Goal: Information Seeking & Learning: Learn about a topic

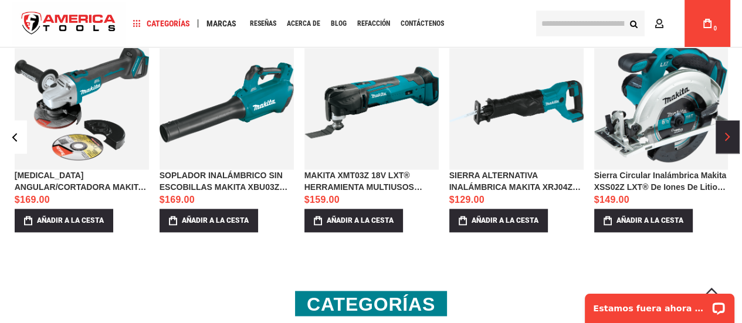
click at [732, 133] on button "›" at bounding box center [727, 136] width 23 height 33
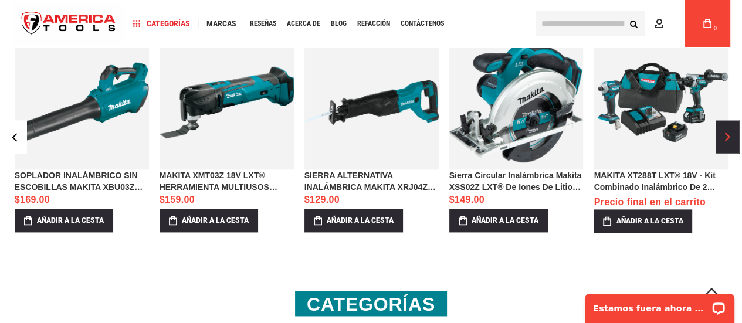
click at [730, 133] on button "›" at bounding box center [727, 136] width 23 height 33
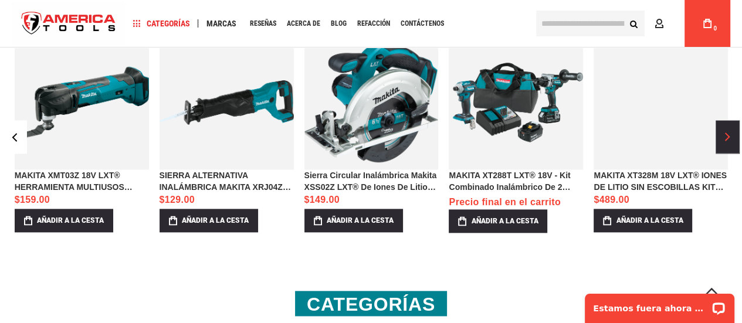
click at [730, 133] on button "›" at bounding box center [727, 136] width 23 height 33
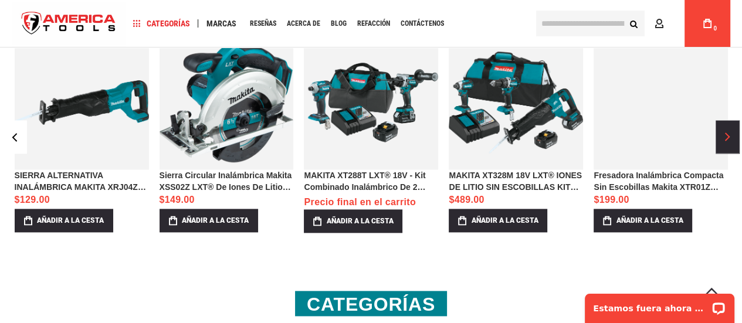
click at [730, 133] on button "›" at bounding box center [727, 136] width 23 height 33
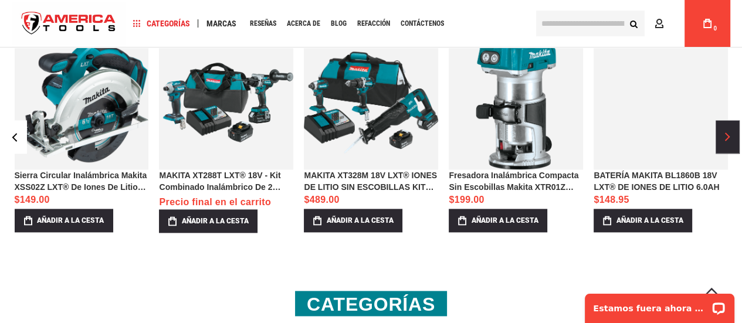
click at [730, 133] on button "›" at bounding box center [727, 136] width 23 height 33
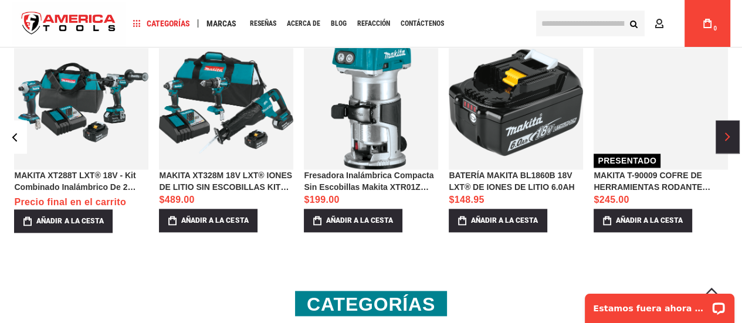
click at [730, 133] on button "›" at bounding box center [727, 136] width 23 height 33
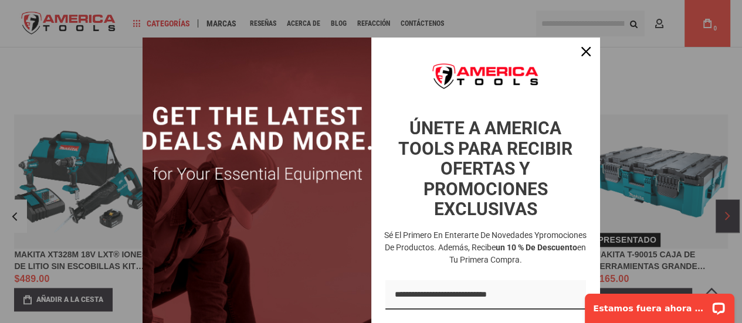
scroll to position [1232, 0]
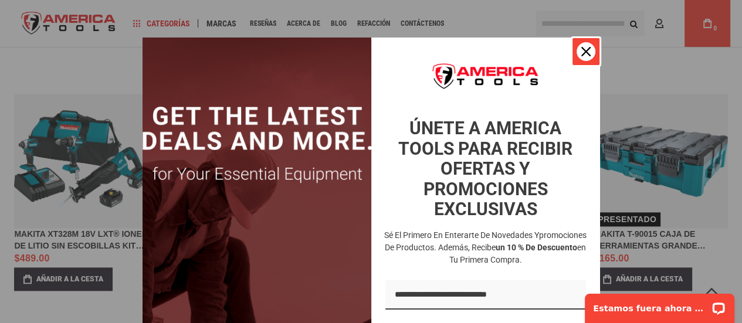
click at [582, 53] on icon "icono de cerrar" at bounding box center [586, 51] width 9 height 9
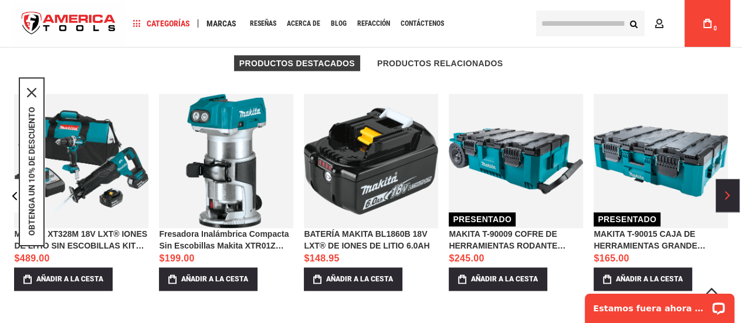
click at [728, 191] on font "›" at bounding box center [727, 195] width 3 height 9
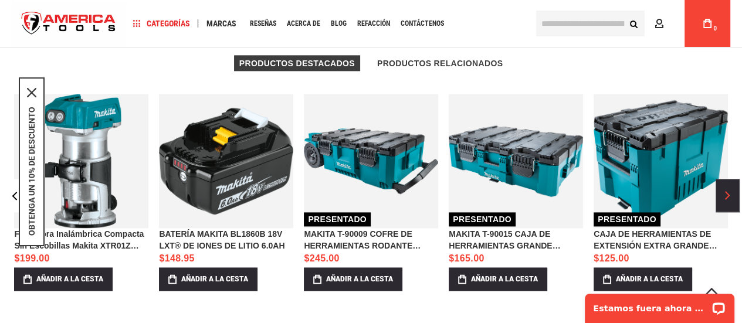
click at [728, 191] on font "›" at bounding box center [727, 195] width 3 height 9
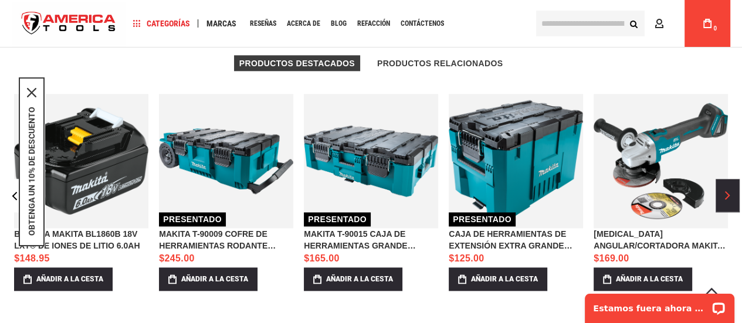
click at [728, 191] on font "›" at bounding box center [727, 195] width 3 height 9
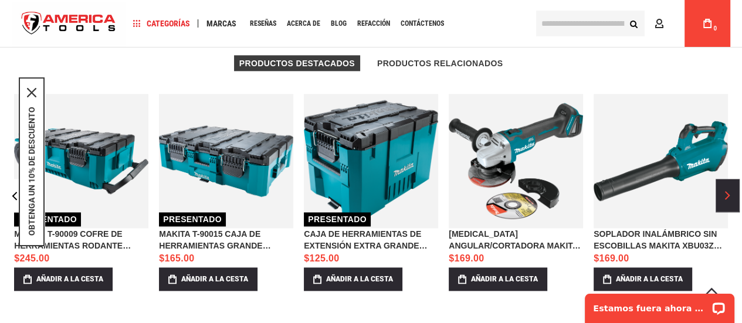
click at [728, 191] on font "›" at bounding box center [727, 195] width 3 height 9
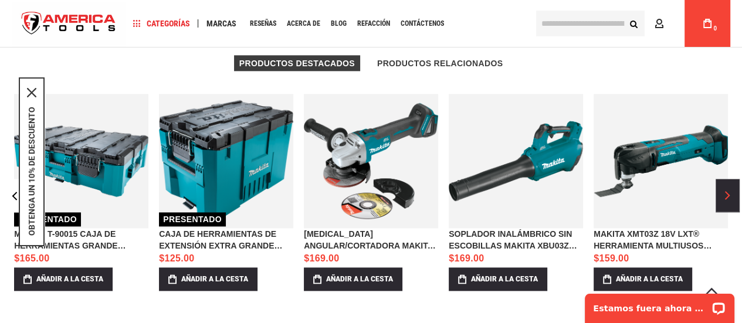
click at [728, 191] on font "›" at bounding box center [727, 195] width 3 height 9
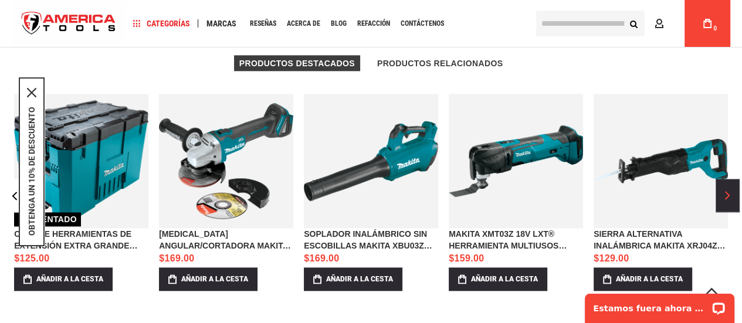
click at [728, 191] on font "›" at bounding box center [727, 195] width 3 height 9
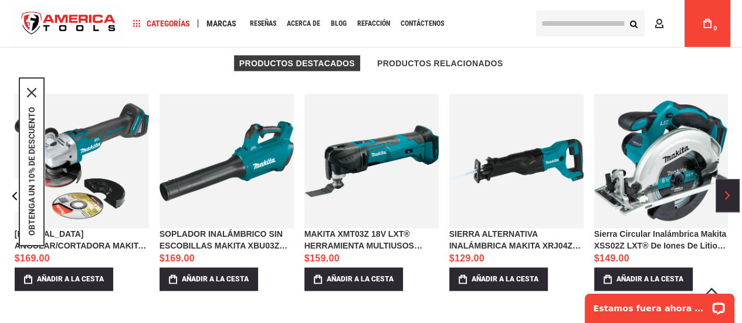
click at [728, 191] on font "›" at bounding box center [727, 195] width 3 height 9
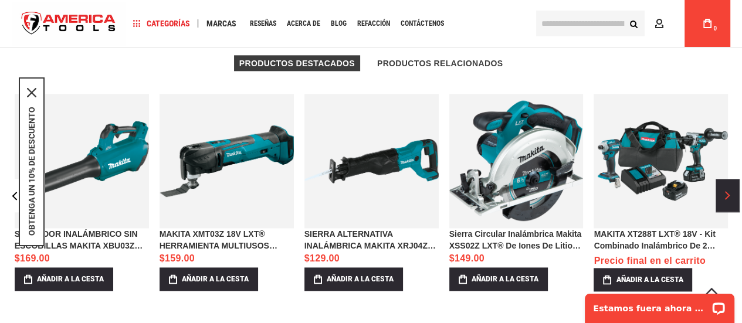
click at [728, 191] on font "›" at bounding box center [727, 195] width 3 height 9
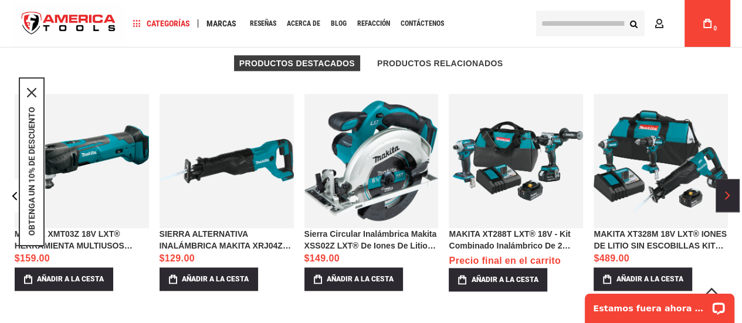
click at [728, 191] on font "›" at bounding box center [727, 195] width 3 height 9
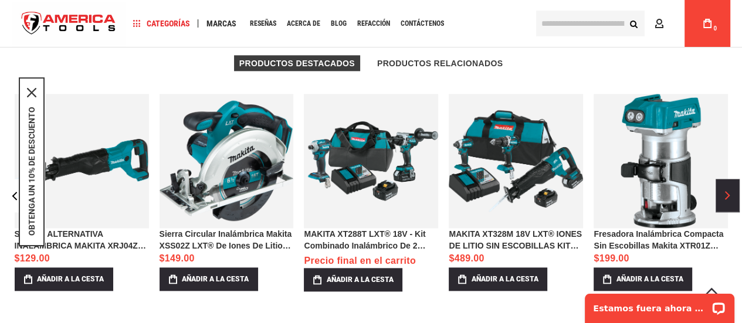
click at [728, 191] on font "›" at bounding box center [727, 195] width 3 height 9
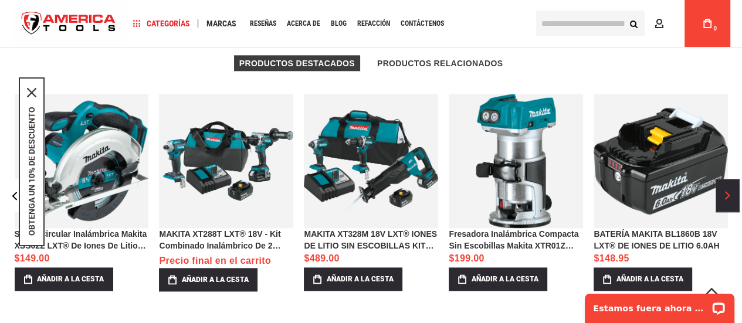
click at [728, 191] on font "›" at bounding box center [727, 195] width 3 height 9
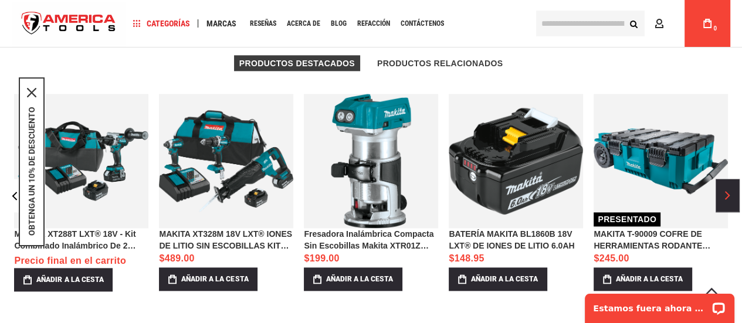
click at [728, 191] on font "›" at bounding box center [727, 195] width 3 height 9
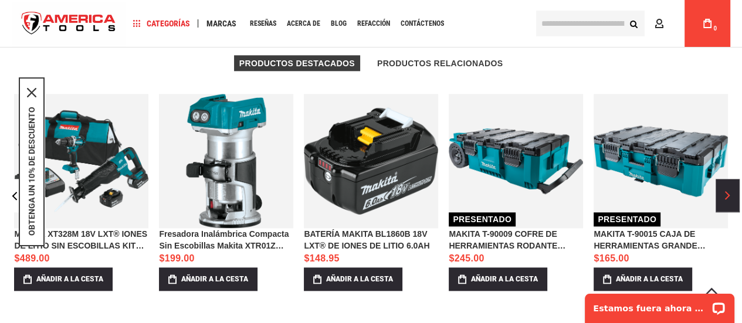
click at [728, 191] on font "›" at bounding box center [727, 195] width 3 height 9
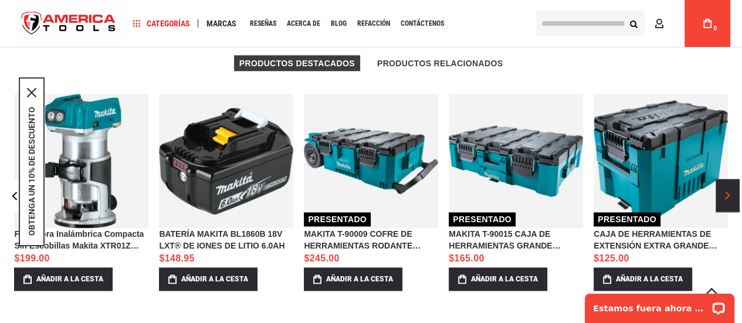
click at [728, 191] on font "›" at bounding box center [727, 195] width 3 height 9
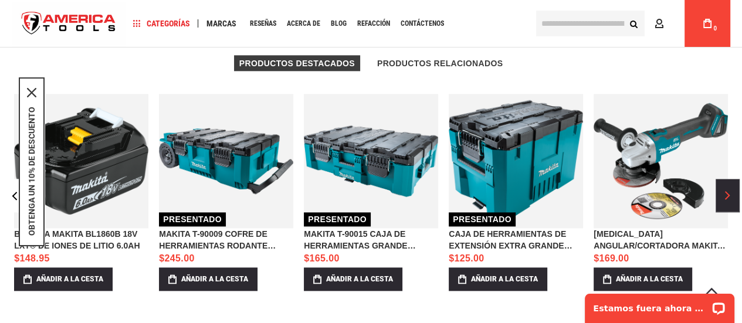
click at [728, 191] on font "›" at bounding box center [727, 195] width 3 height 9
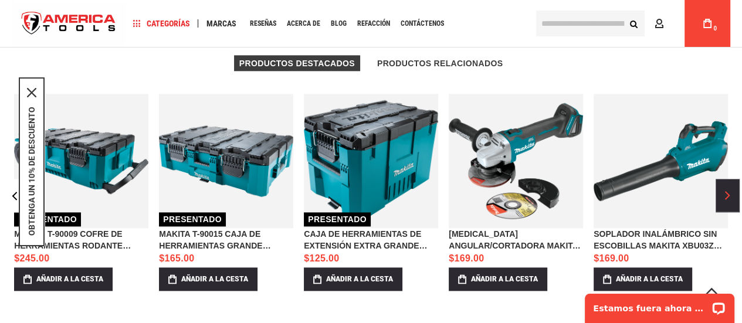
click at [728, 191] on font "›" at bounding box center [727, 195] width 3 height 9
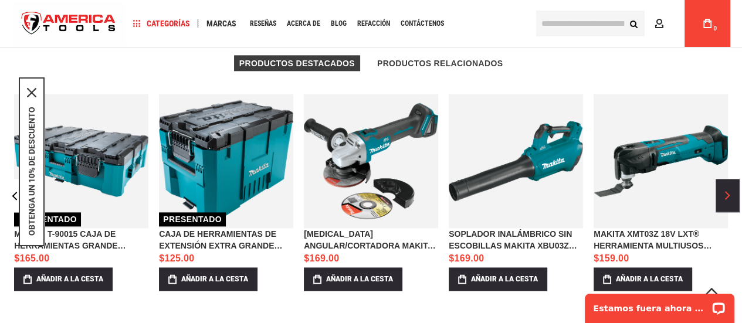
click at [728, 191] on font "›" at bounding box center [727, 195] width 3 height 9
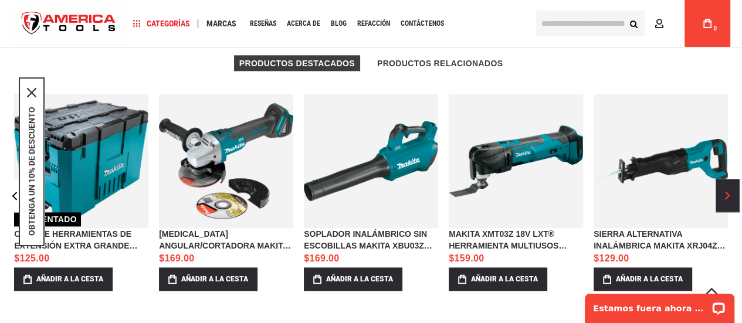
click at [728, 191] on font "›" at bounding box center [727, 195] width 3 height 9
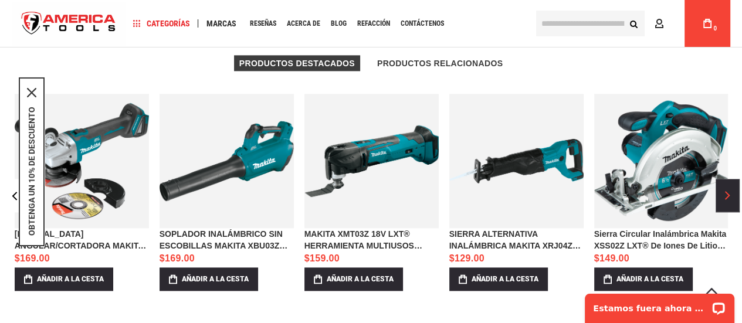
click at [728, 191] on font "›" at bounding box center [727, 195] width 3 height 9
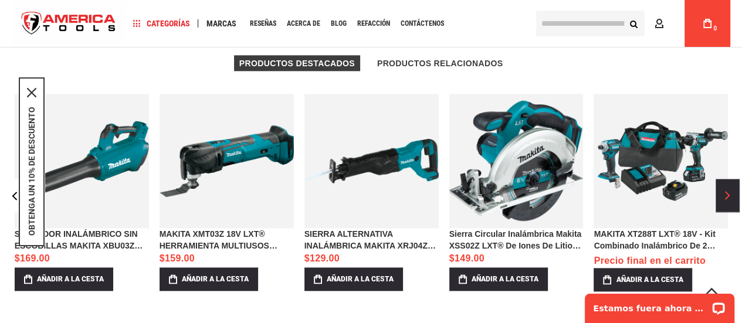
click at [728, 191] on font "›" at bounding box center [727, 195] width 3 height 9
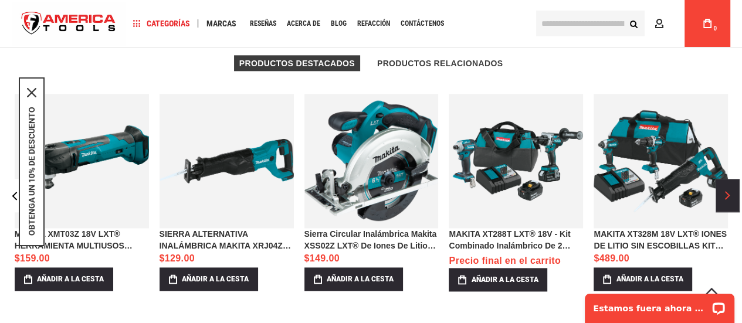
click at [728, 191] on font "›" at bounding box center [727, 195] width 3 height 9
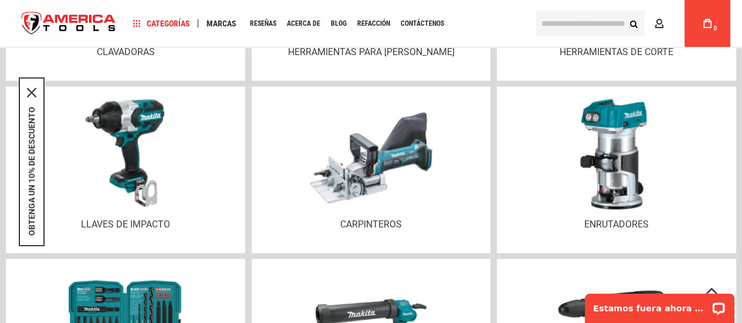
scroll to position [2465, 0]
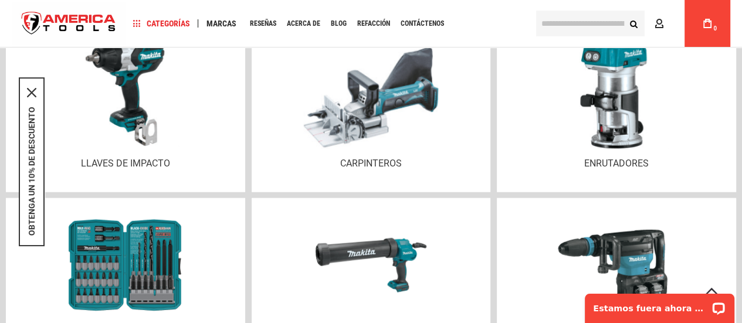
click at [383, 153] on div at bounding box center [371, 93] width 216 height 123
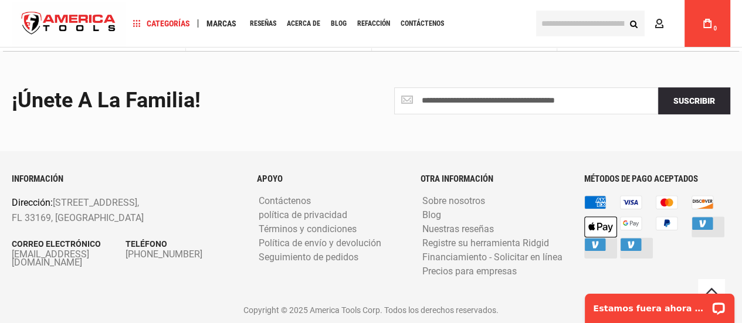
scroll to position [111, 0]
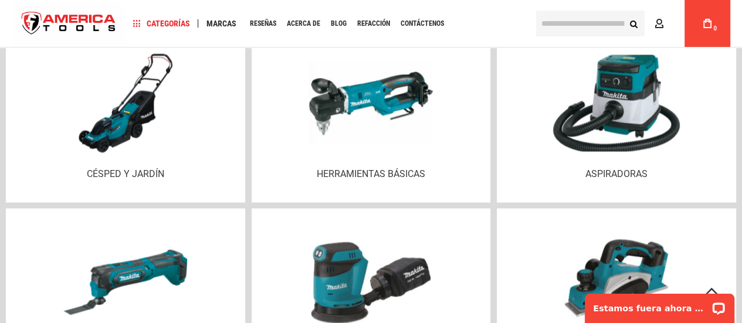
scroll to position [1371, 0]
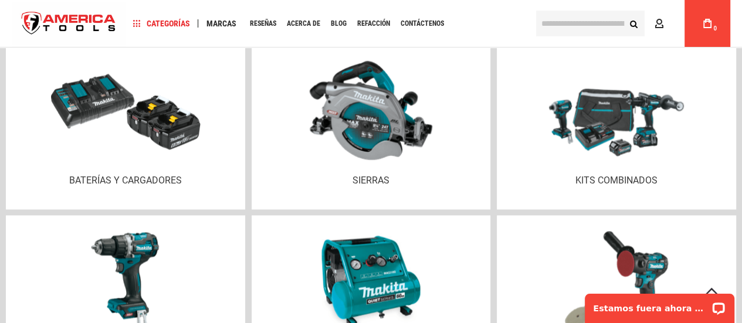
click at [373, 134] on img at bounding box center [371, 110] width 123 height 123
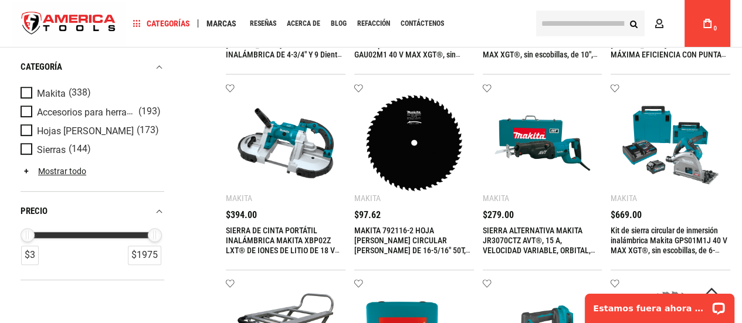
scroll to position [469, 0]
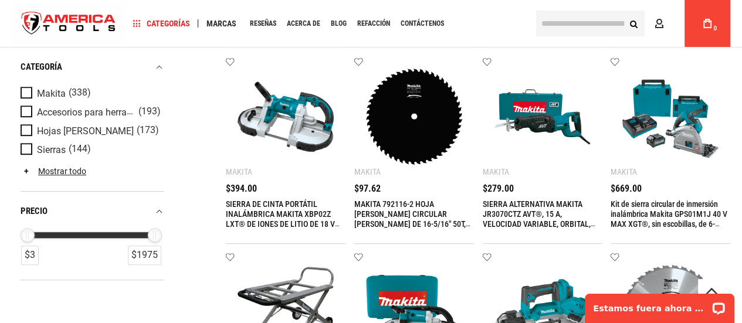
click at [677, 114] on img at bounding box center [671, 117] width 96 height 96
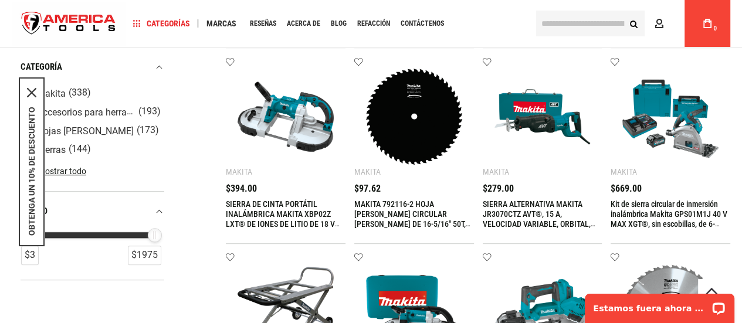
click at [662, 212] on font "Kit de sierra circular de inmersión inalámbrica Makita GPS01M1J 40 V MAX XGT®, …" at bounding box center [670, 224] width 119 height 49
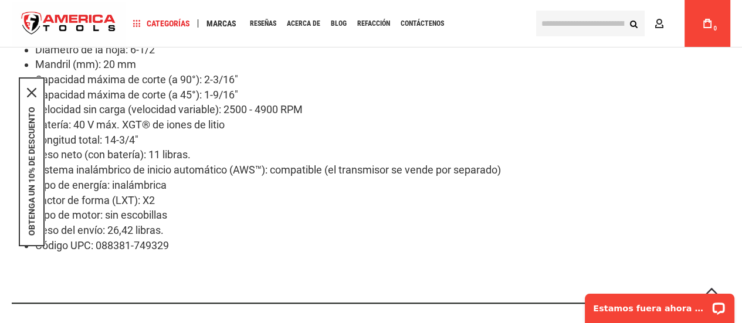
scroll to position [949, 0]
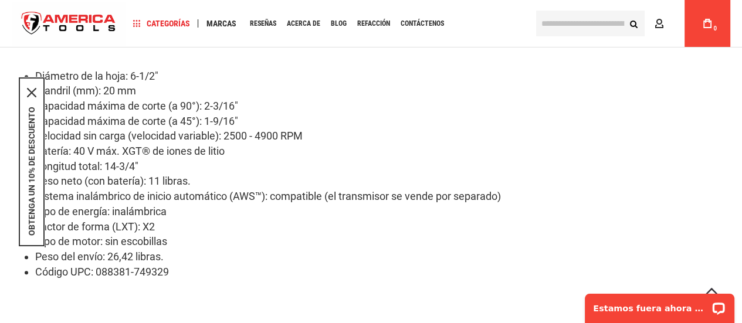
click at [35, 100] on div "OBTENGA UN 10% DE DESCUENTO" at bounding box center [32, 161] width 26 height 169
click at [35, 93] on icon "icono de cerrar" at bounding box center [31, 92] width 9 height 9
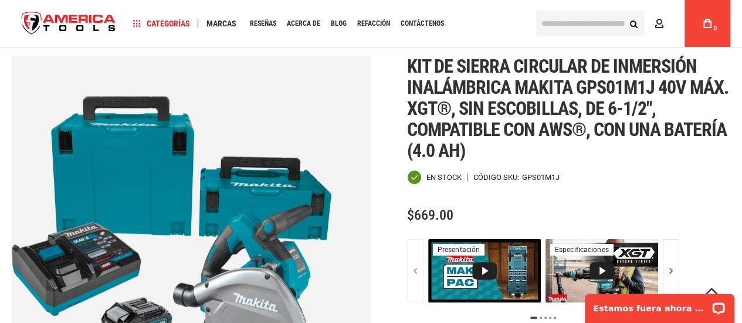
scroll to position [11, 0]
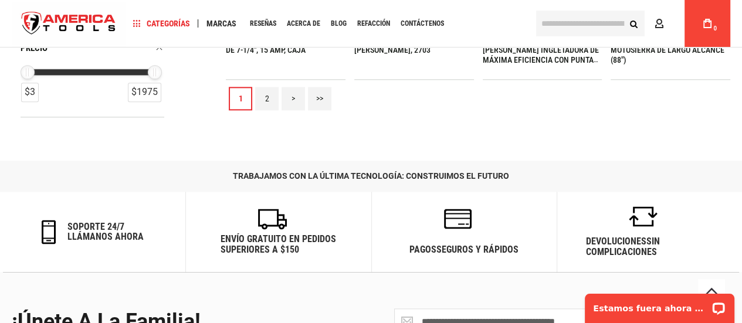
scroll to position [1232, 0]
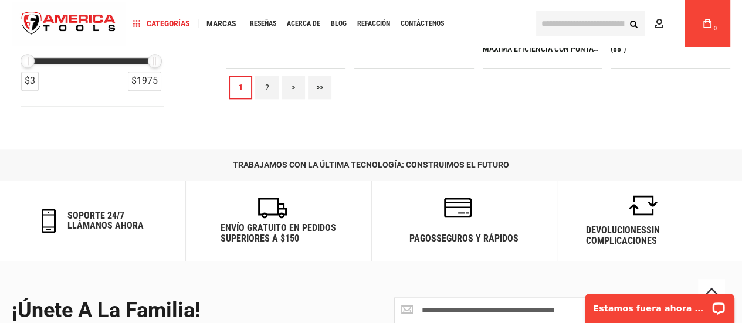
click at [287, 87] on link ">" at bounding box center [293, 87] width 23 height 23
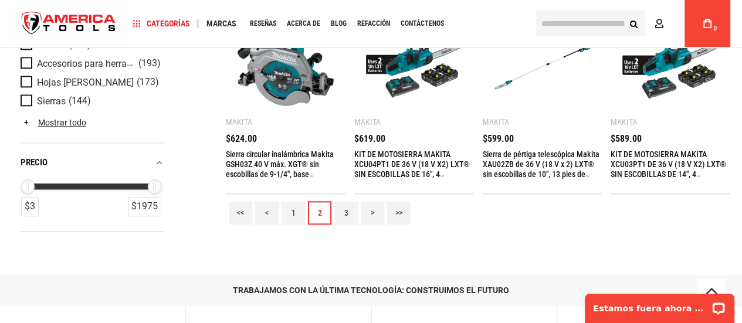
scroll to position [1115, 0]
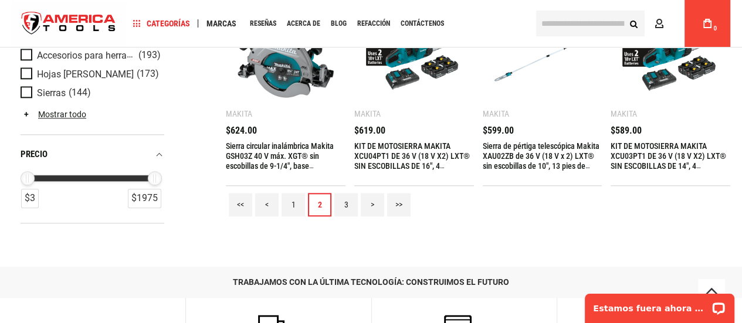
click at [343, 204] on link "3" at bounding box center [345, 204] width 23 height 23
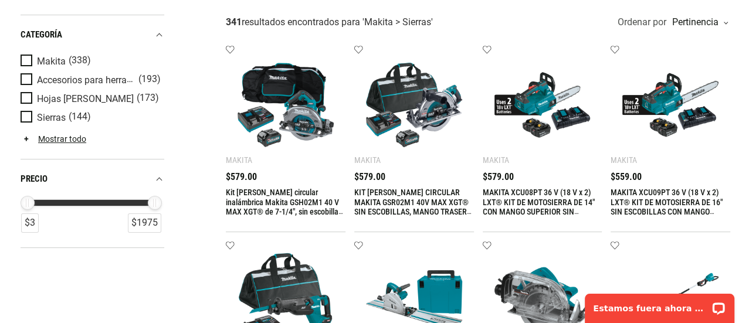
scroll to position [0, 0]
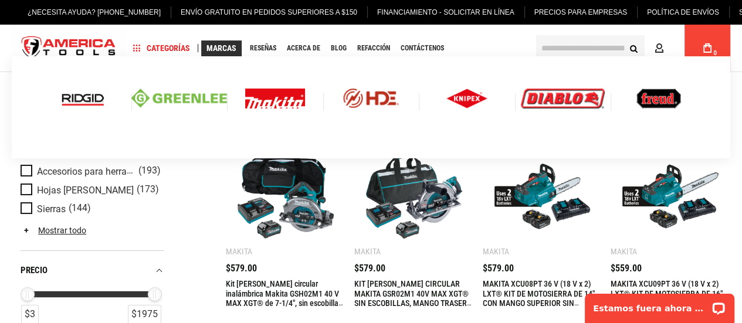
click at [275, 98] on img at bounding box center [275, 99] width 60 height 20
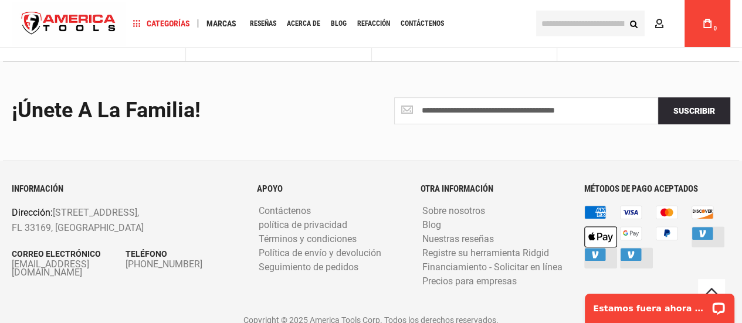
scroll to position [4227, 0]
